Goal: Understand process/instructions

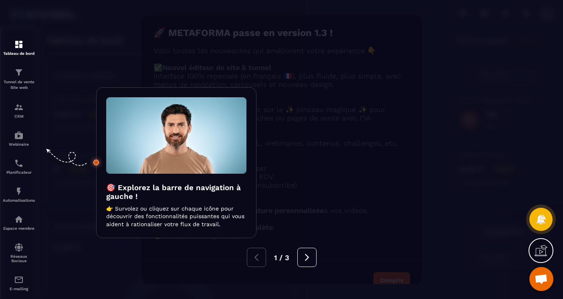
click at [20, 138] on div at bounding box center [281, 149] width 563 height 299
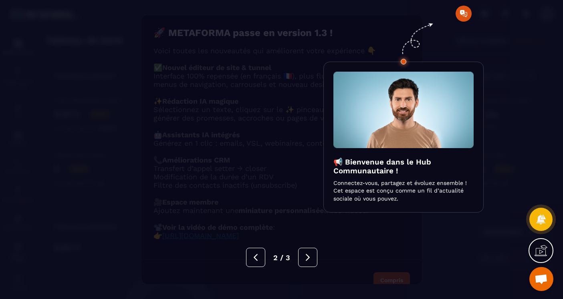
click at [476, 23] on div at bounding box center [281, 149] width 563 height 299
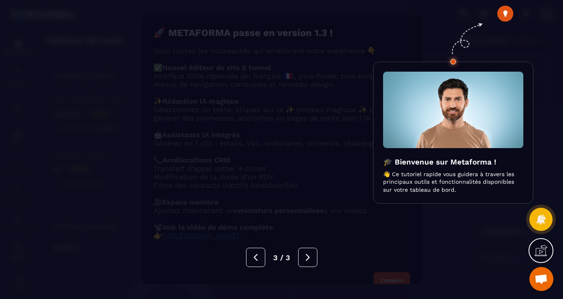
click at [476, 23] on icon at bounding box center [466, 37] width 52 height 61
click at [307, 255] on icon at bounding box center [307, 257] width 9 height 9
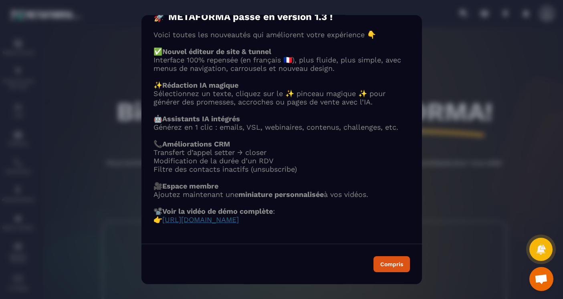
scroll to position [54, 0]
click at [239, 215] on span "[URL][DOMAIN_NAME]" at bounding box center [200, 219] width 77 height 8
